Goal: Task Accomplishment & Management: Manage account settings

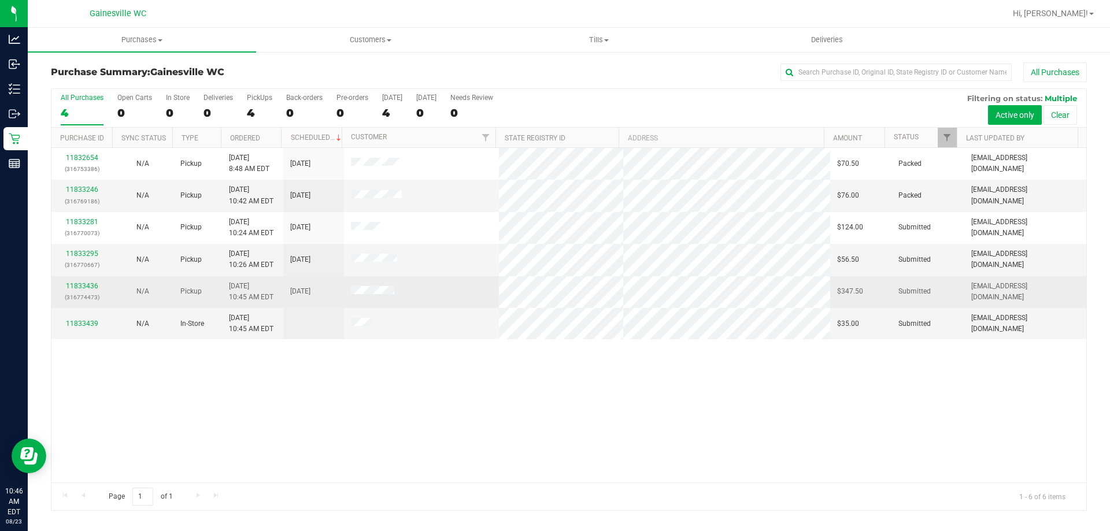
click at [97, 287] on div "11833436 (316774473)" at bounding box center [81, 292] width 47 height 22
click at [91, 286] on link "11833436" at bounding box center [82, 286] width 32 height 8
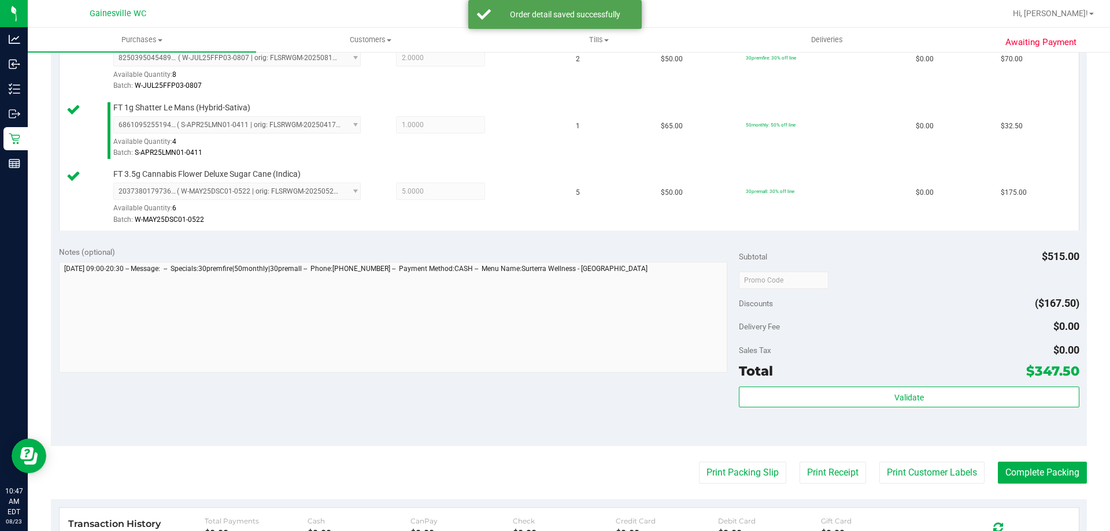
scroll to position [520, 0]
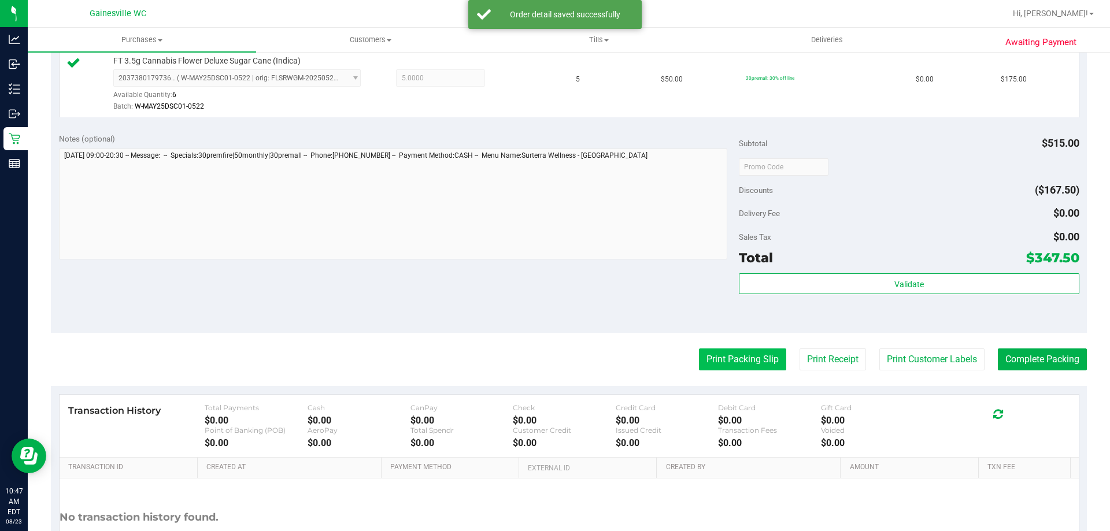
click at [718, 359] on button "Print Packing Slip" at bounding box center [742, 360] width 87 height 22
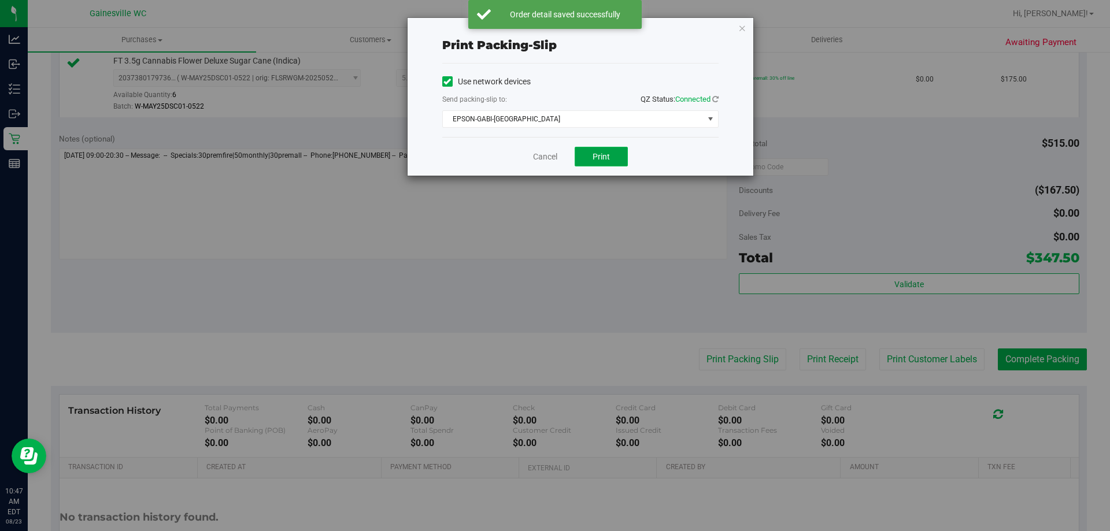
click at [603, 160] on span "Print" at bounding box center [601, 156] width 17 height 9
click at [544, 162] on link "Cancel" at bounding box center [545, 157] width 24 height 12
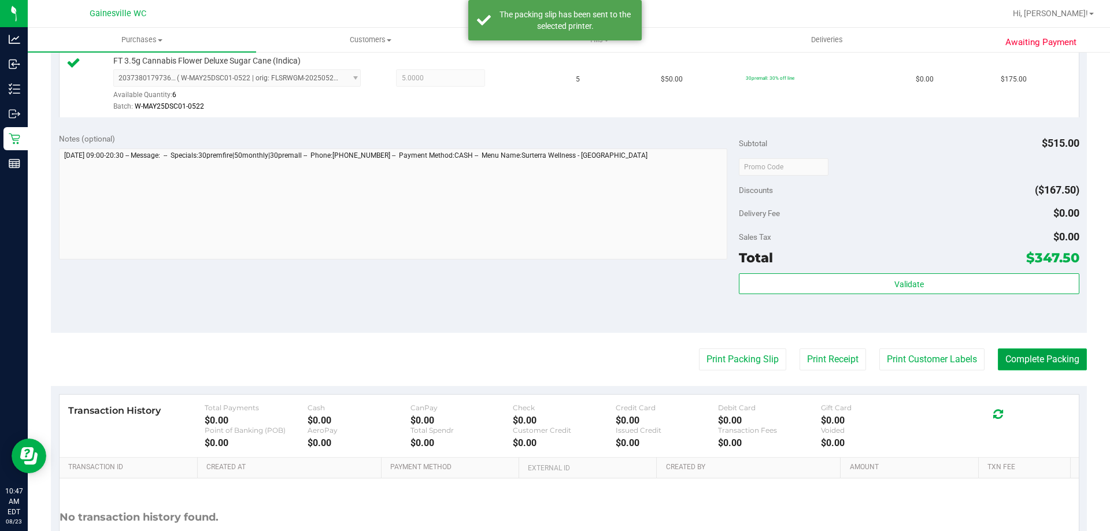
click at [1046, 356] on button "Complete Packing" at bounding box center [1042, 360] width 89 height 22
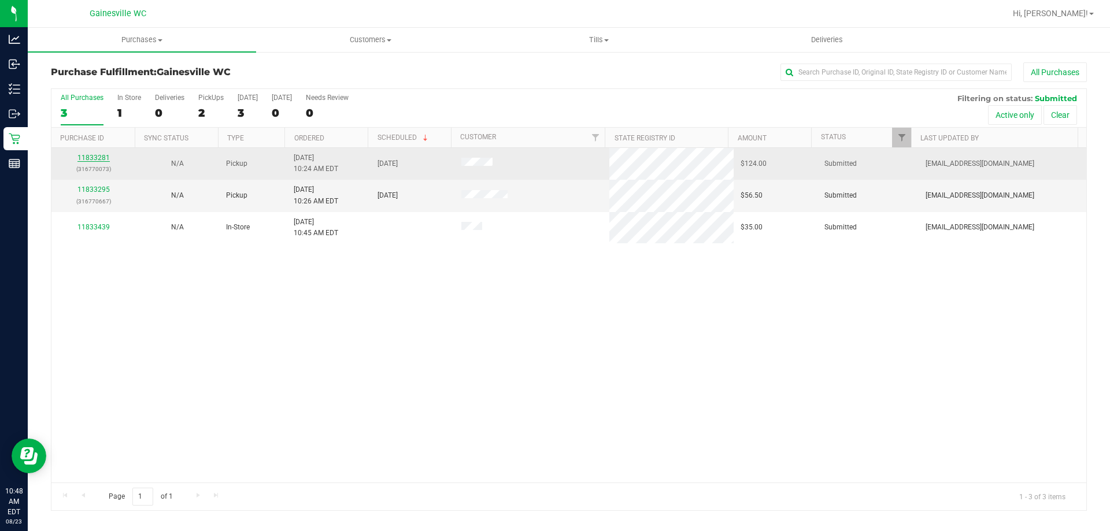
click at [97, 156] on link "11833281" at bounding box center [93, 158] width 32 height 8
click at [90, 152] on td "11833295 (316770667)" at bounding box center [93, 164] width 84 height 32
click at [90, 156] on link "11833295" at bounding box center [93, 158] width 32 height 8
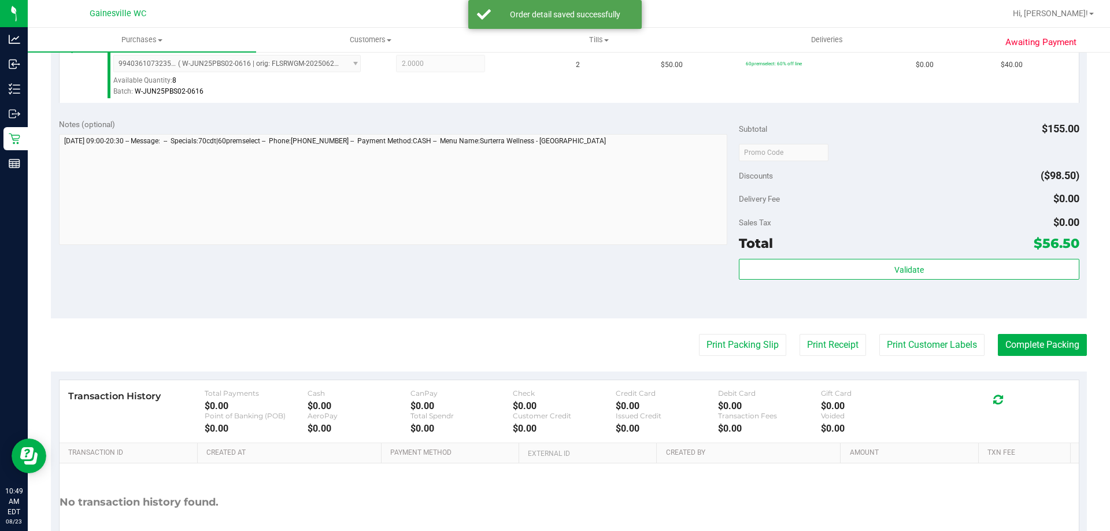
scroll to position [405, 0]
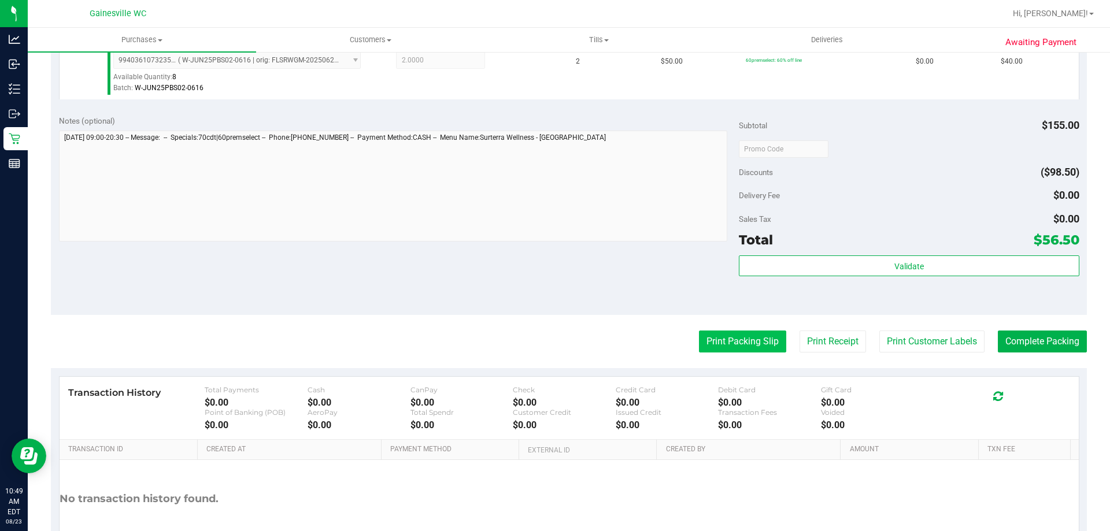
click at [740, 349] on button "Print Packing Slip" at bounding box center [742, 342] width 87 height 22
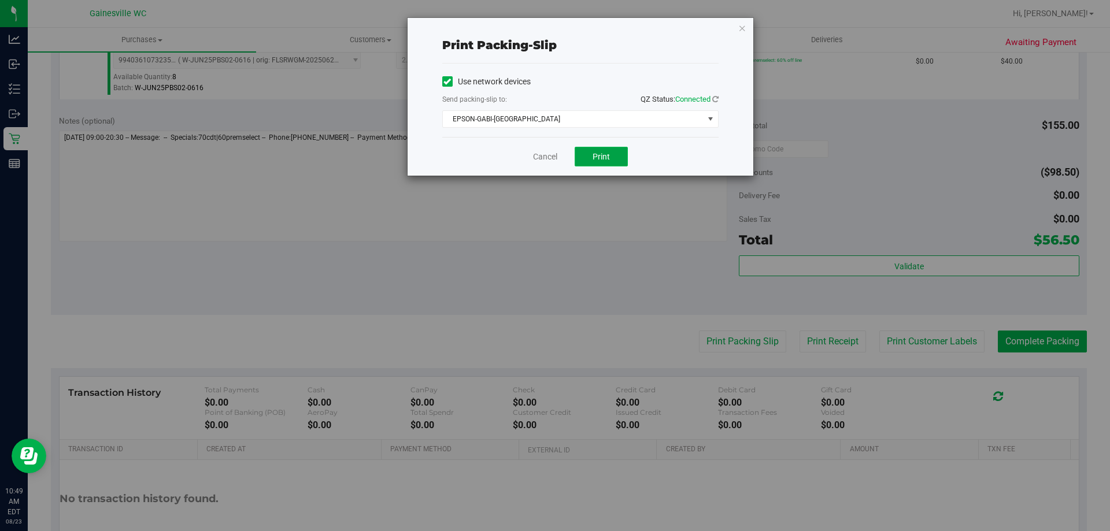
click at [597, 148] on button "Print" at bounding box center [601, 157] width 53 height 20
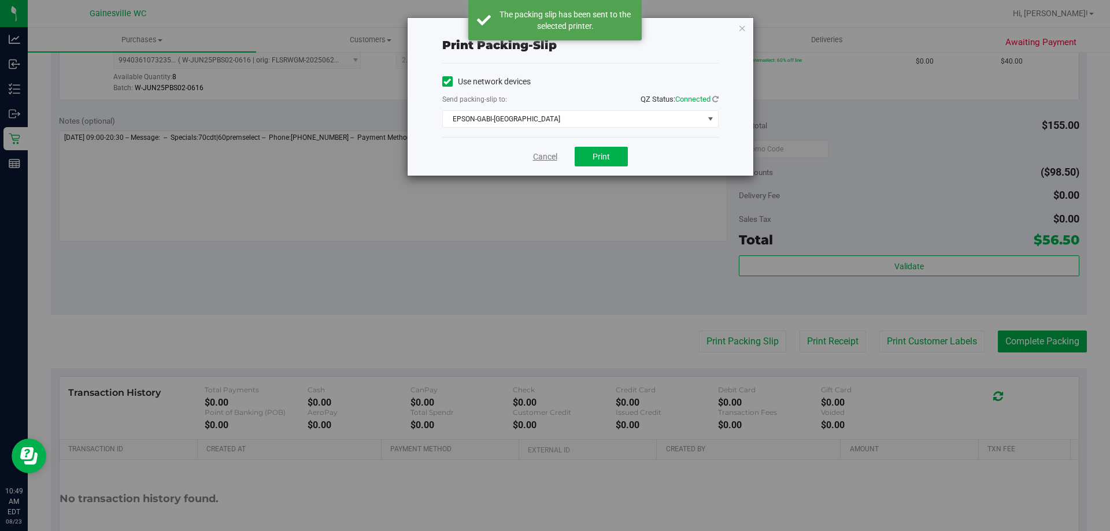
click at [549, 153] on link "Cancel" at bounding box center [545, 157] width 24 height 12
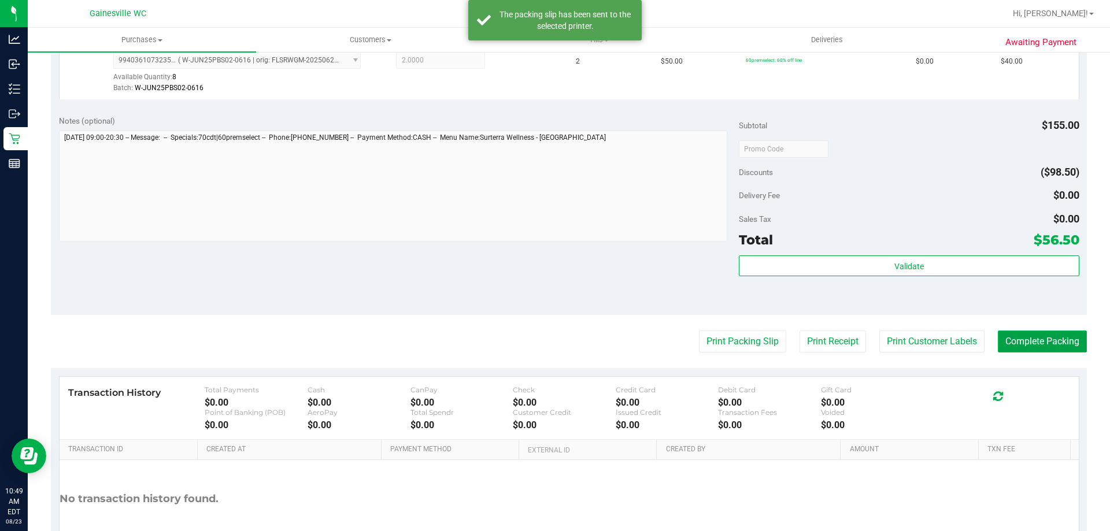
click at [1039, 343] on button "Complete Packing" at bounding box center [1042, 342] width 89 height 22
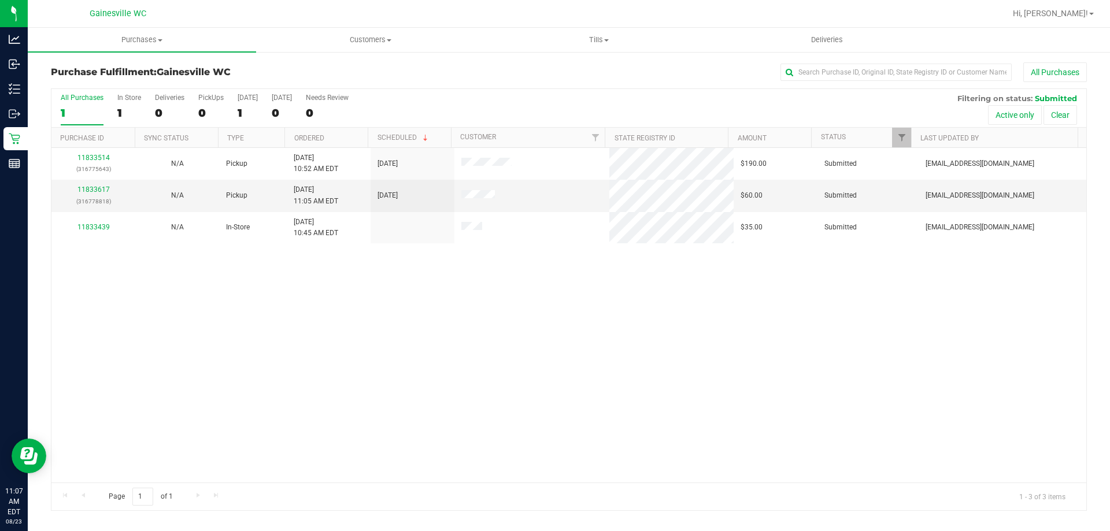
click at [436, 291] on div "11833514 (316775643) N/A Pickup [DATE] 10:52 AM EDT 8/23/2025 $190.00 Submitted…" at bounding box center [568, 315] width 1035 height 335
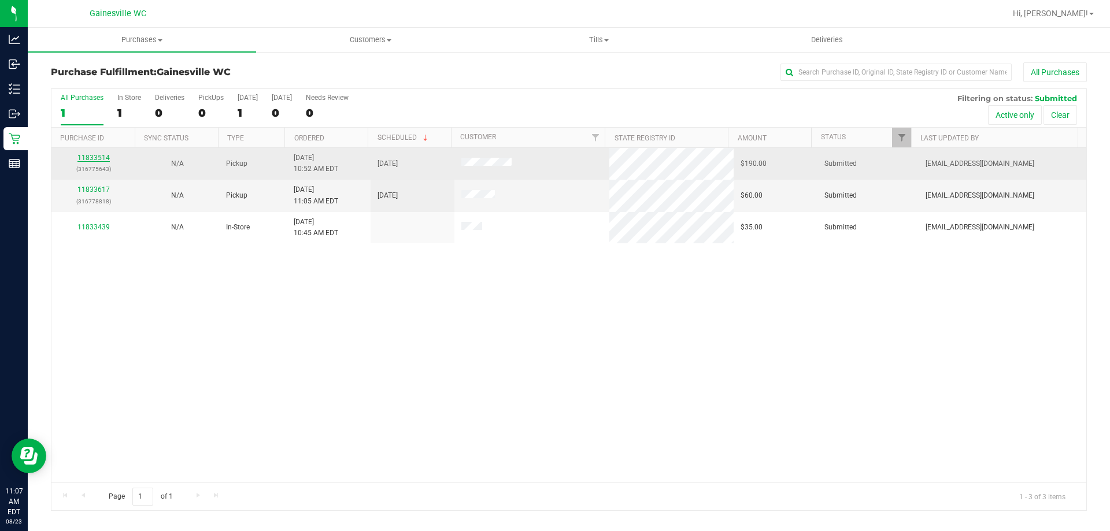
click at [98, 158] on link "11833514" at bounding box center [93, 158] width 32 height 8
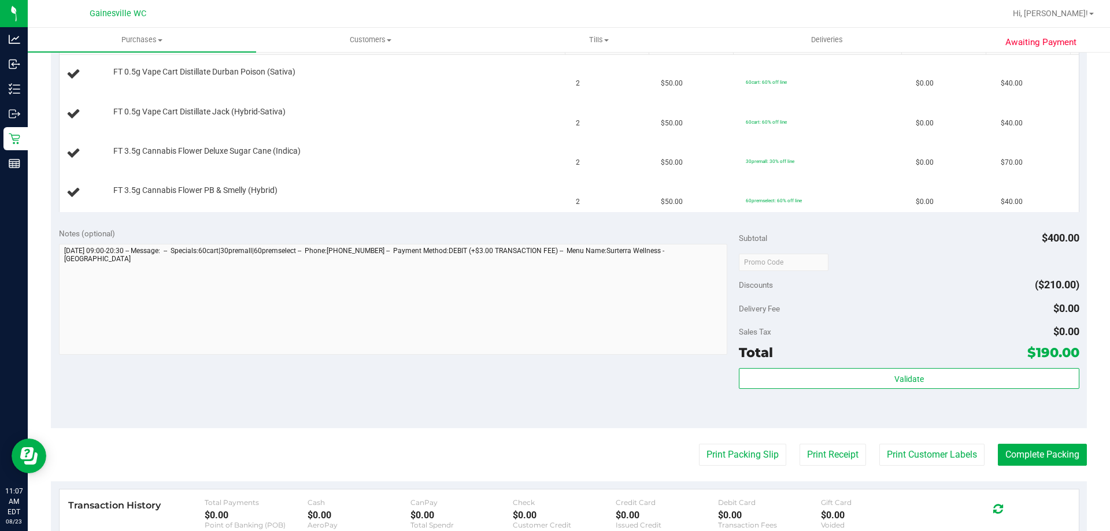
scroll to position [405, 0]
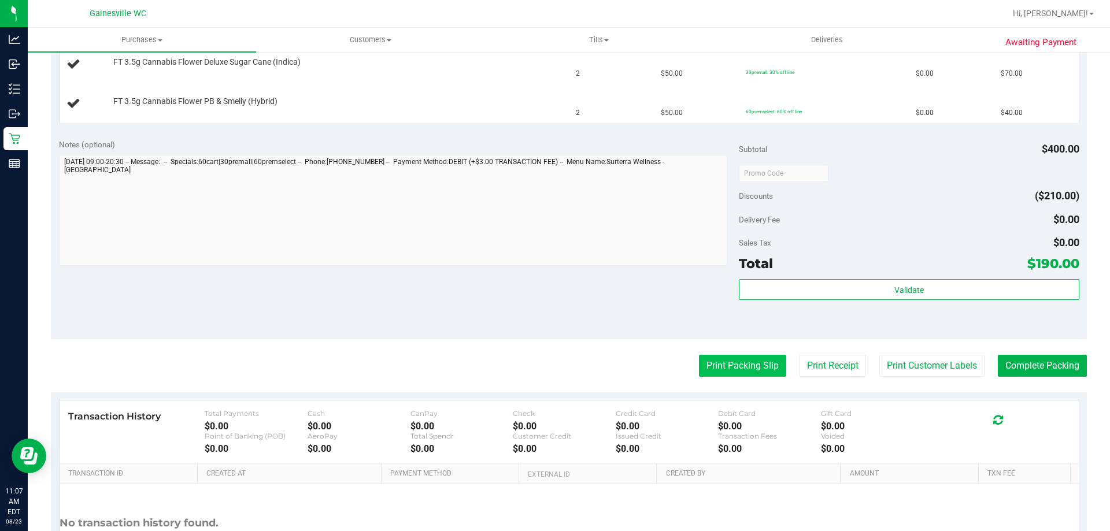
click at [722, 369] on button "Print Packing Slip" at bounding box center [742, 366] width 87 height 22
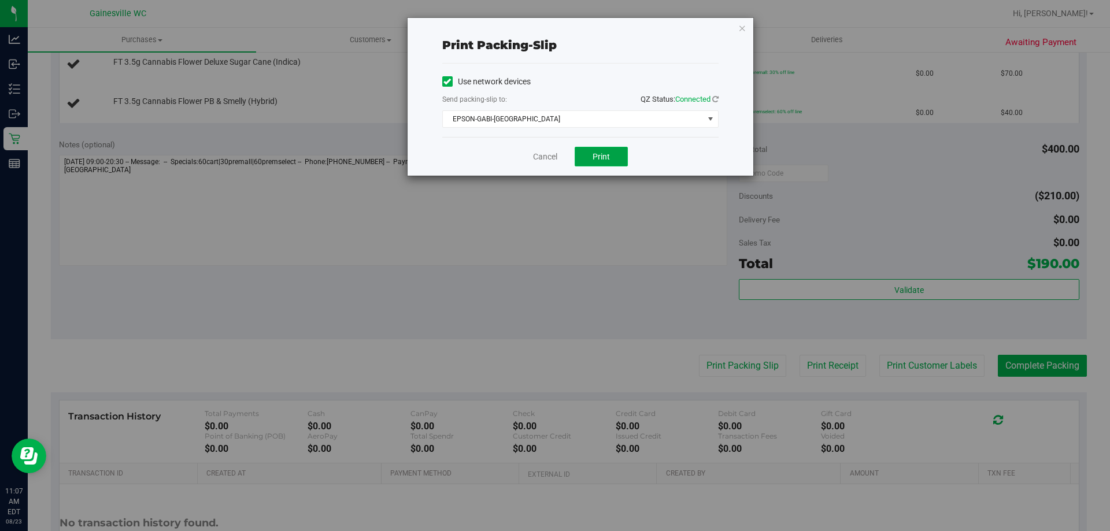
click at [603, 155] on span "Print" at bounding box center [601, 156] width 17 height 9
click at [544, 164] on div "Cancel Print" at bounding box center [580, 156] width 276 height 39
click at [541, 156] on link "Cancel" at bounding box center [545, 157] width 24 height 12
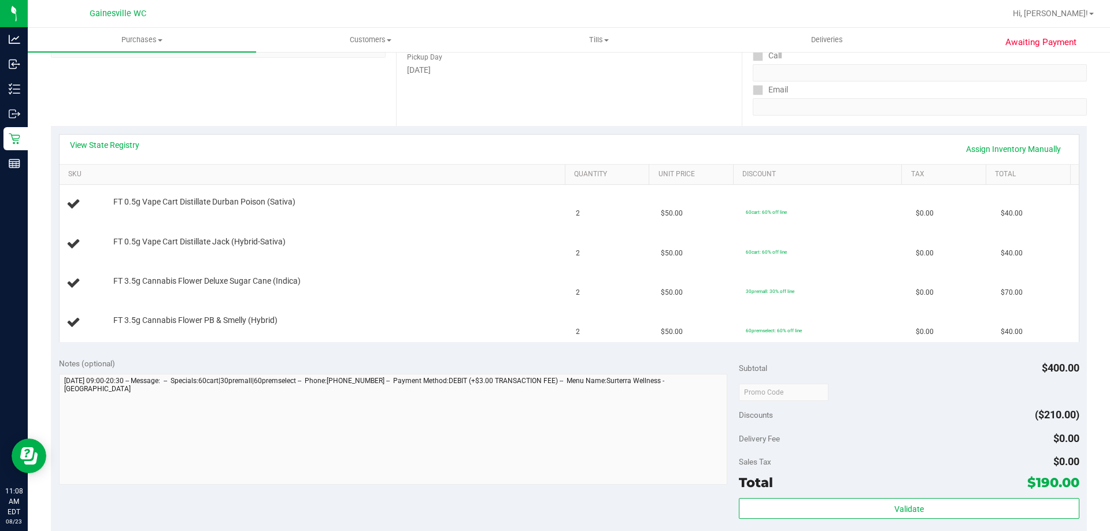
scroll to position [347, 0]
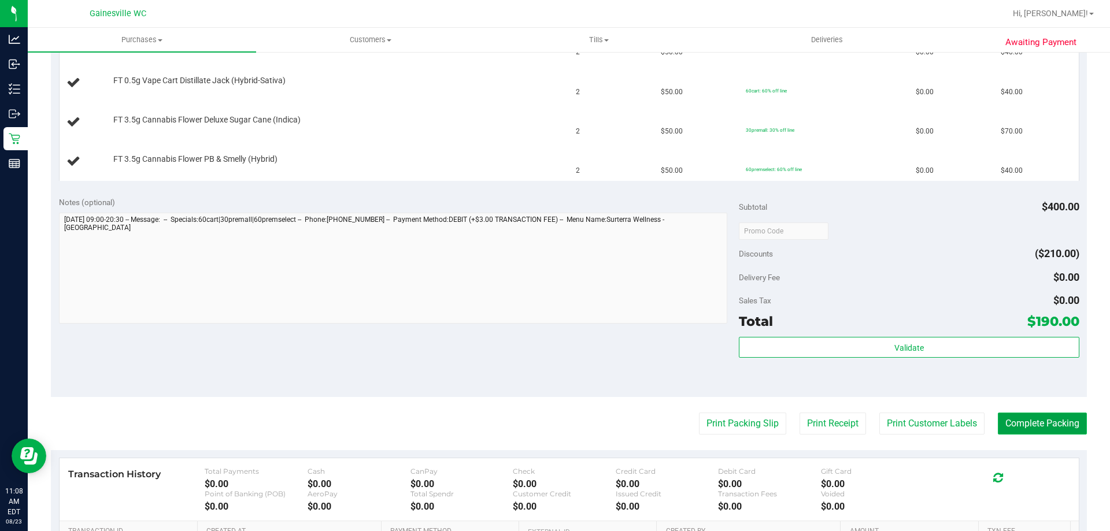
click at [1038, 433] on button "Complete Packing" at bounding box center [1042, 424] width 89 height 22
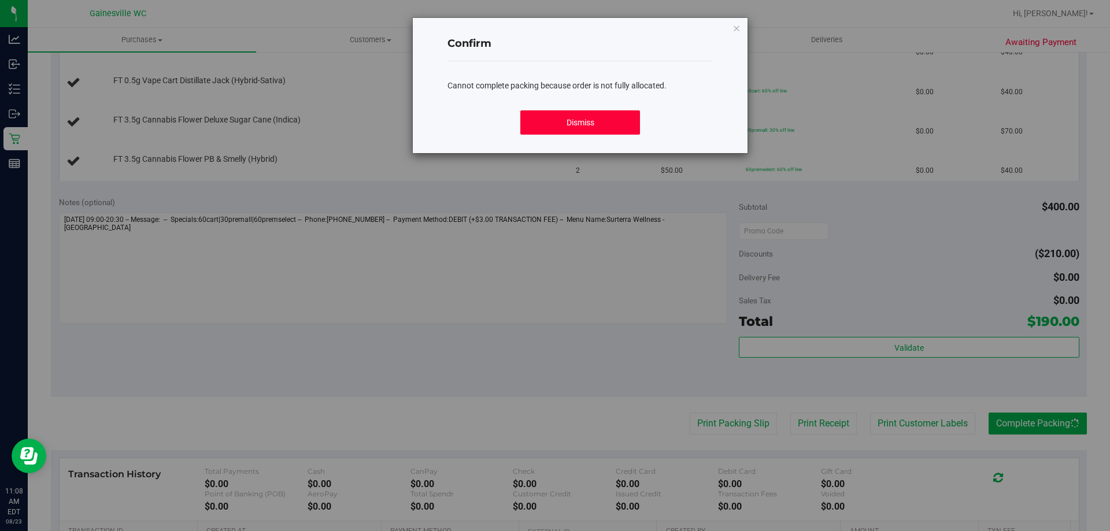
click at [575, 124] on button "Dismiss" at bounding box center [579, 122] width 119 height 24
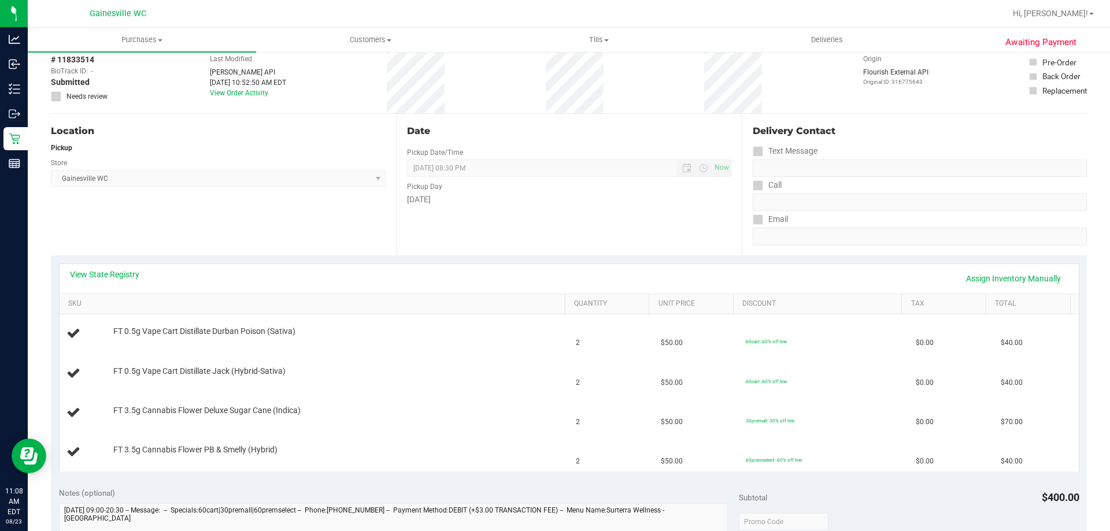
scroll to position [0, 0]
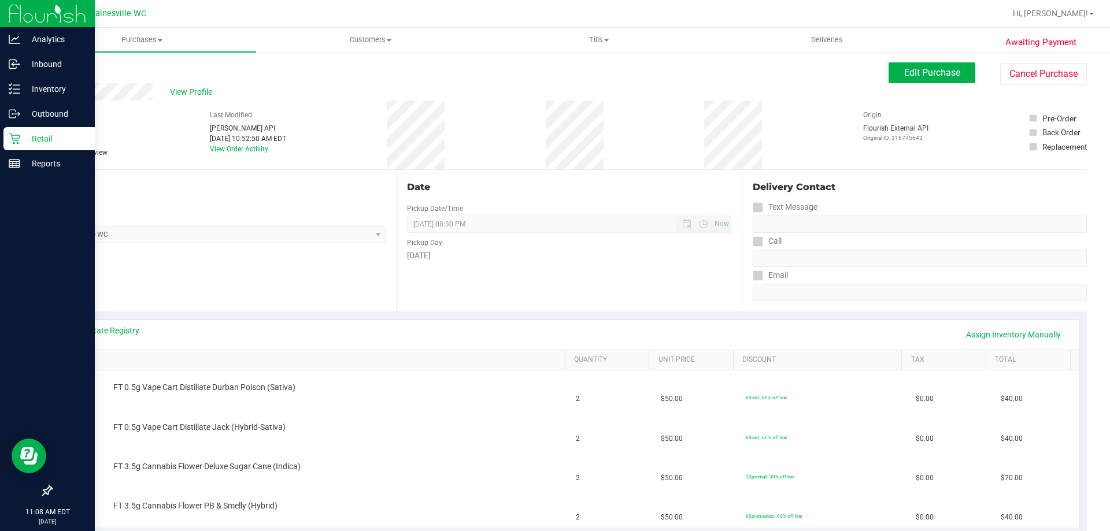
click at [54, 145] on p "Retail" at bounding box center [54, 139] width 69 height 14
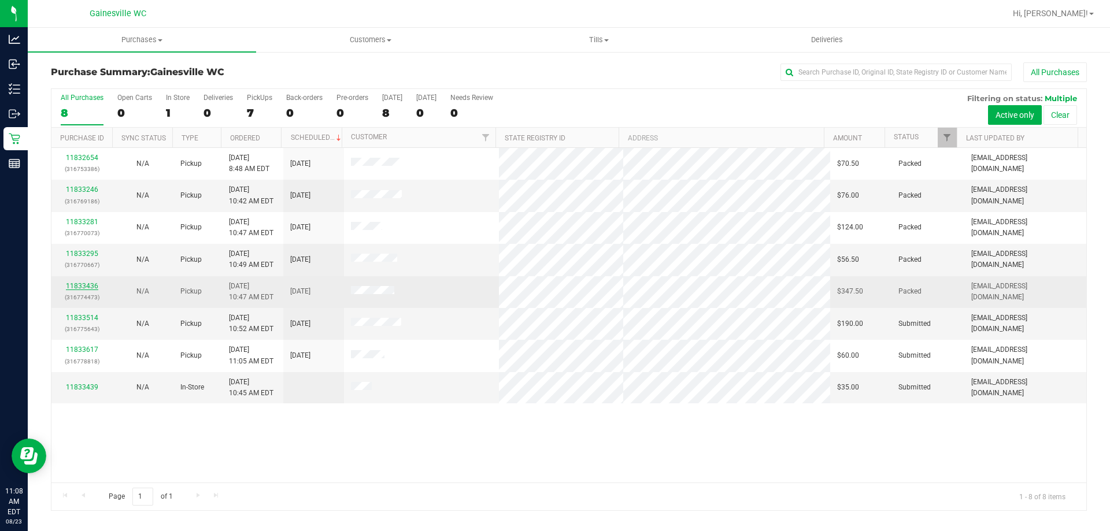
click at [80, 285] on link "11833436" at bounding box center [82, 286] width 32 height 8
